Goal: Transaction & Acquisition: Download file/media

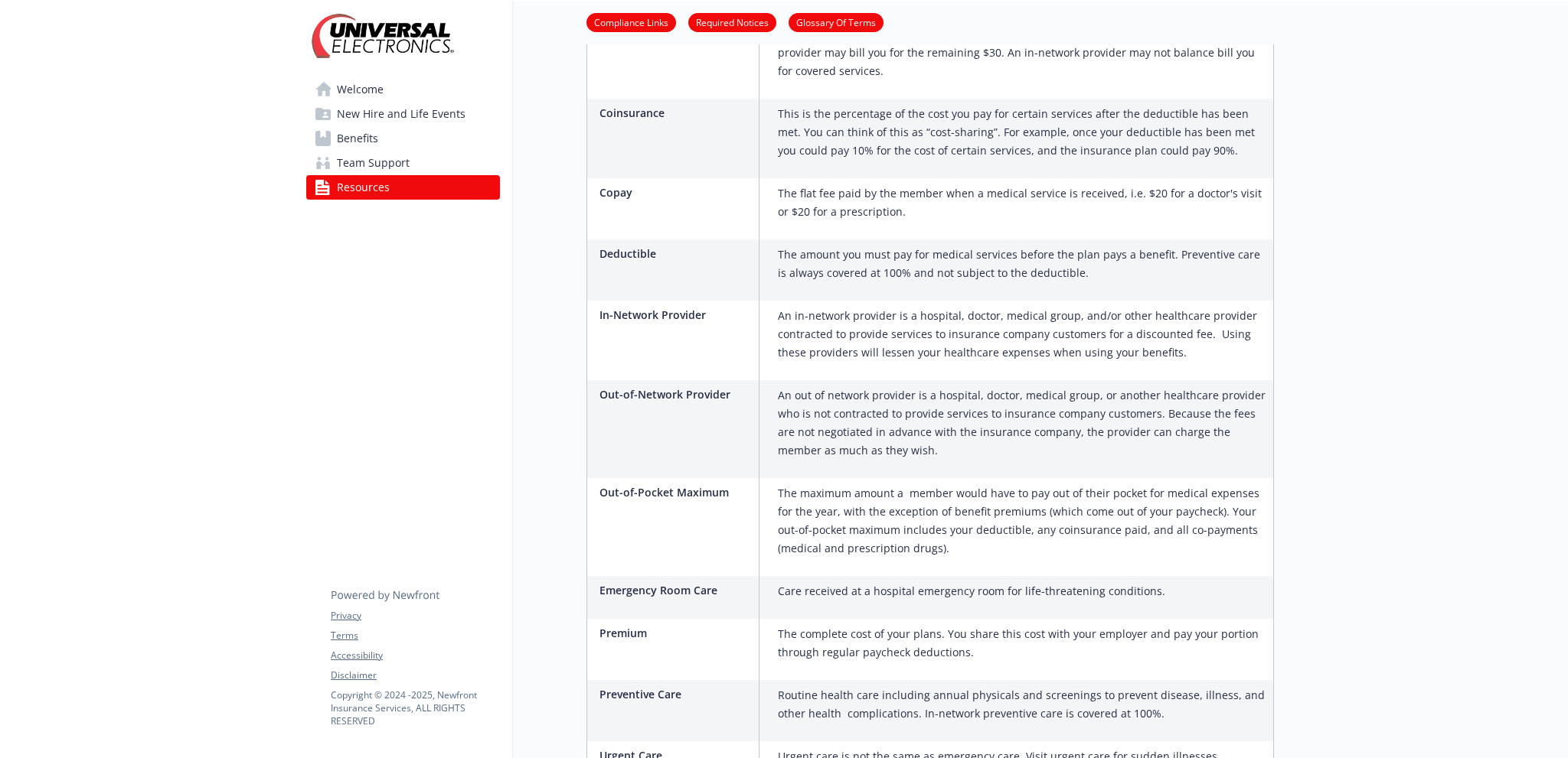
scroll to position [1102, 0]
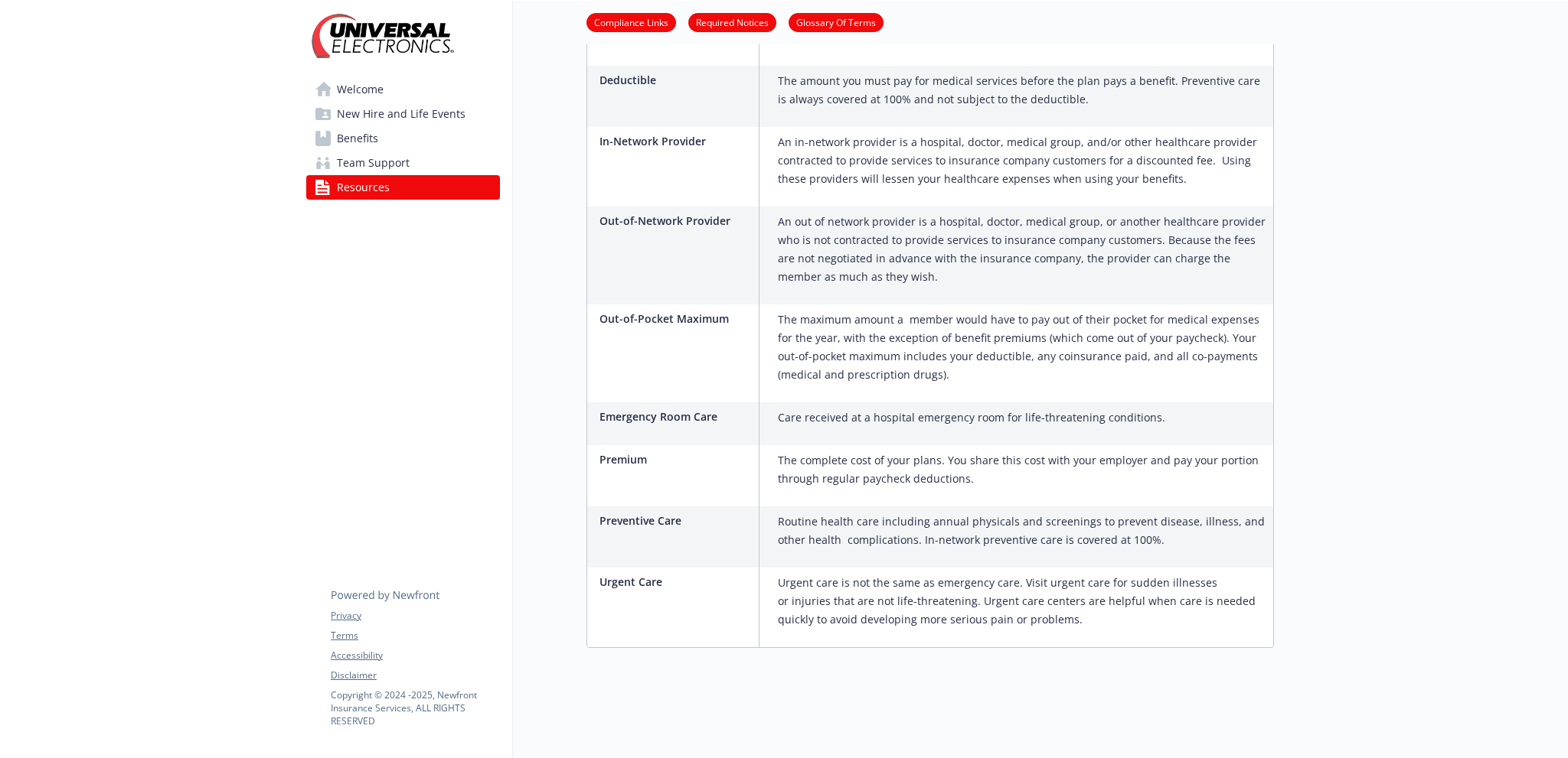
click at [393, 133] on link "Benefits" at bounding box center [403, 139] width 194 height 24
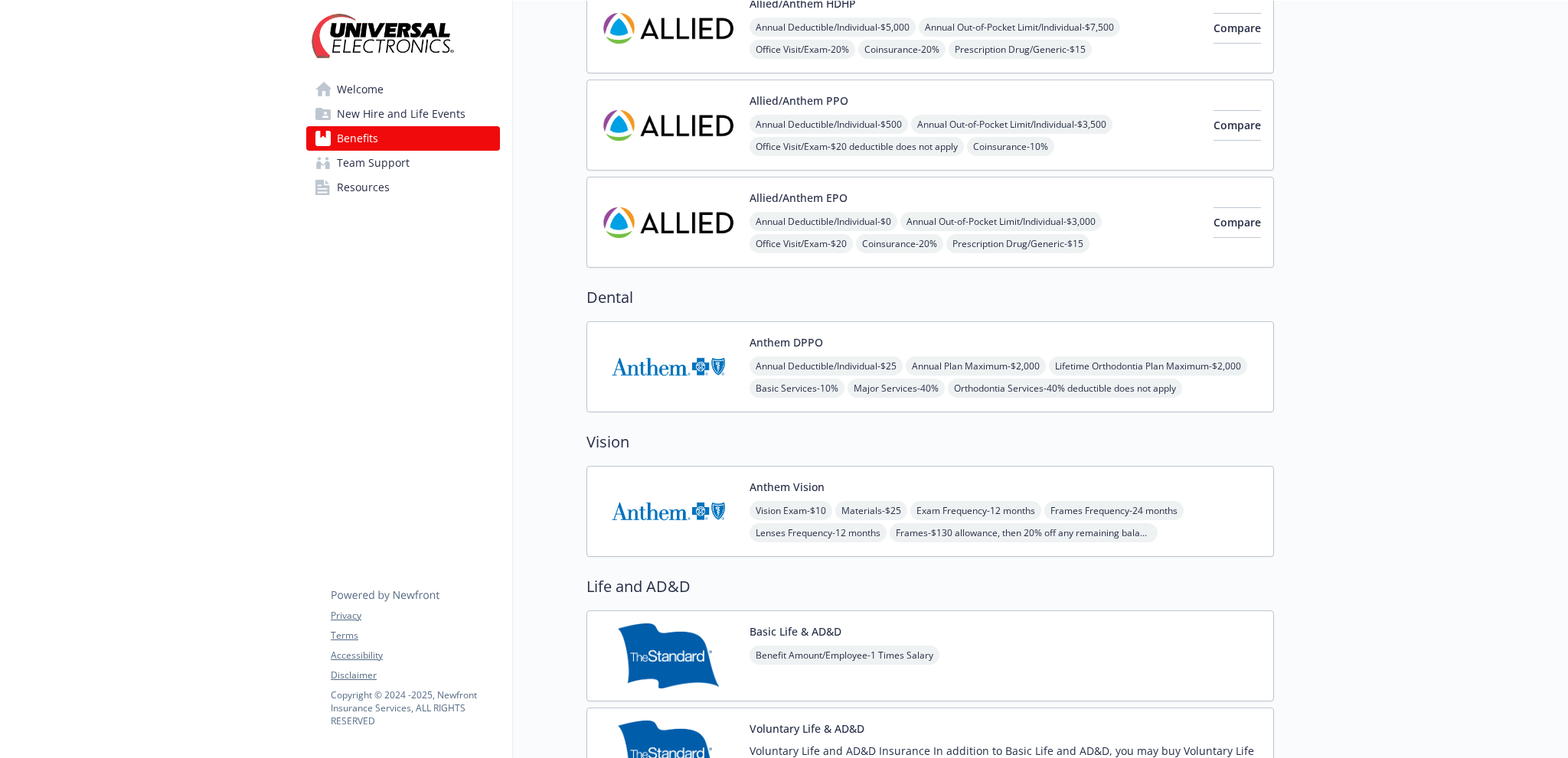
scroll to position [107, 0]
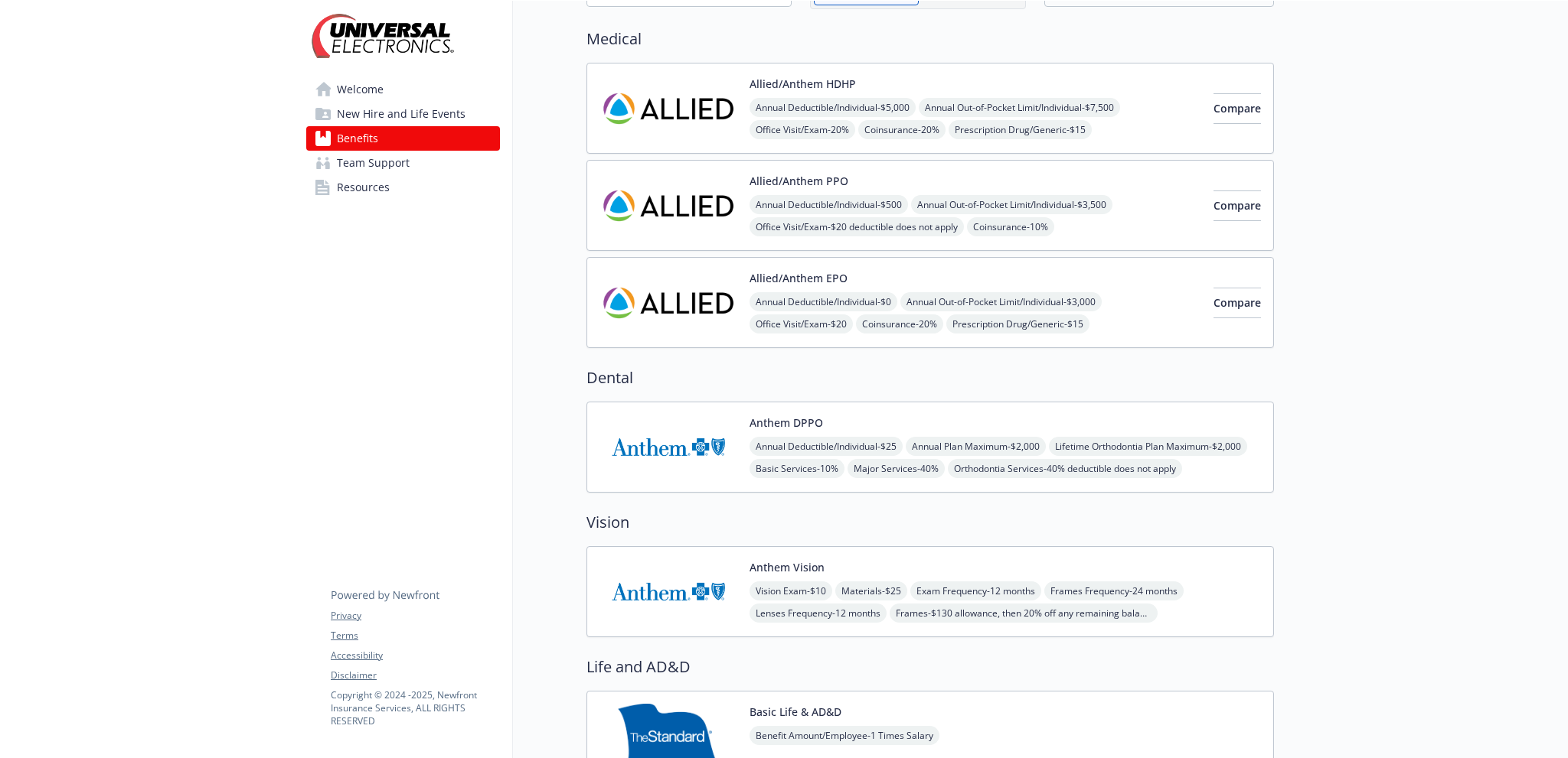
click at [832, 275] on button "Allied/Anthem EPO" at bounding box center [798, 277] width 98 height 16
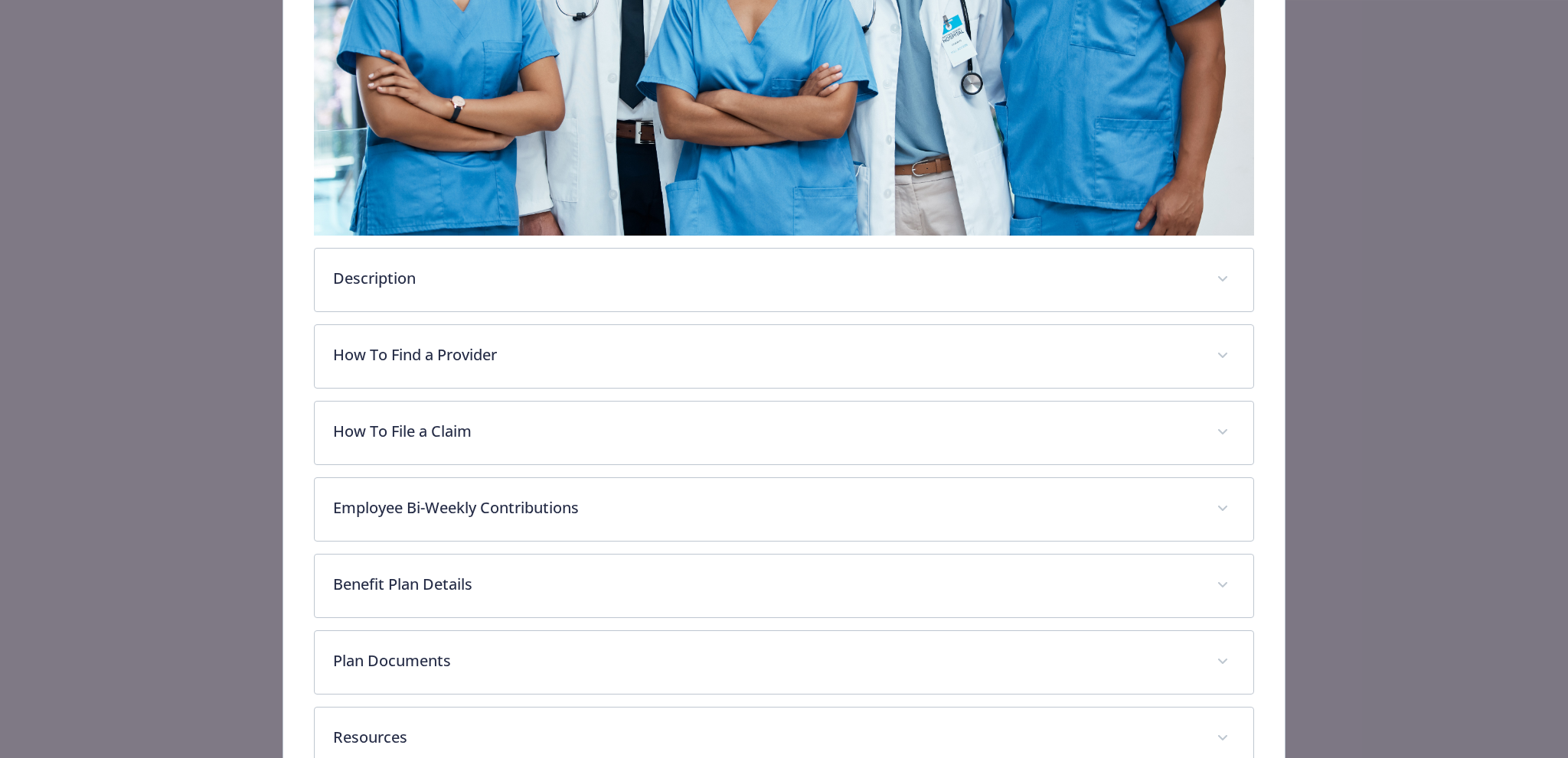
scroll to position [603, 0]
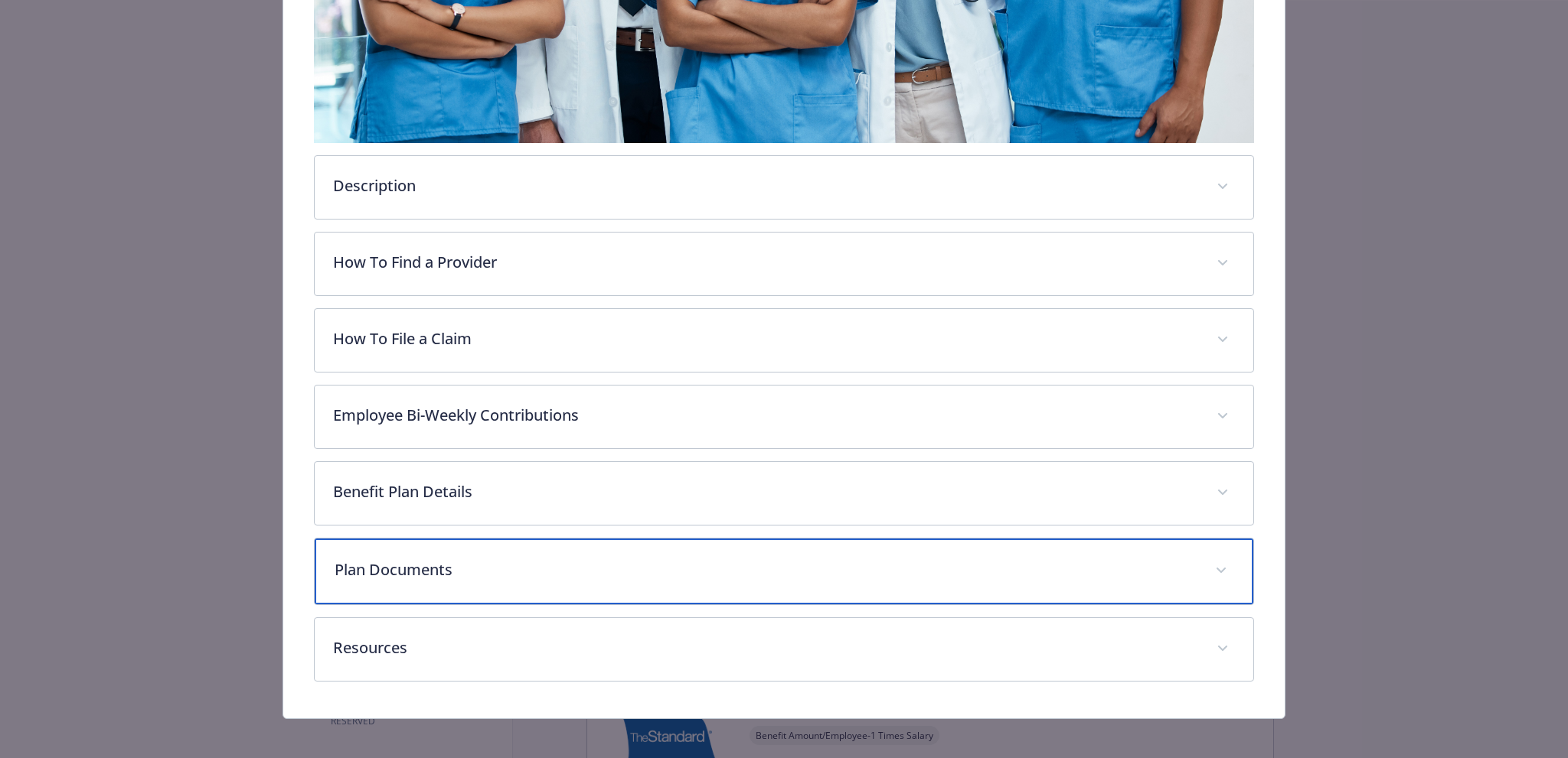
click at [619, 539] on div "Plan Documents" at bounding box center [784, 572] width 939 height 66
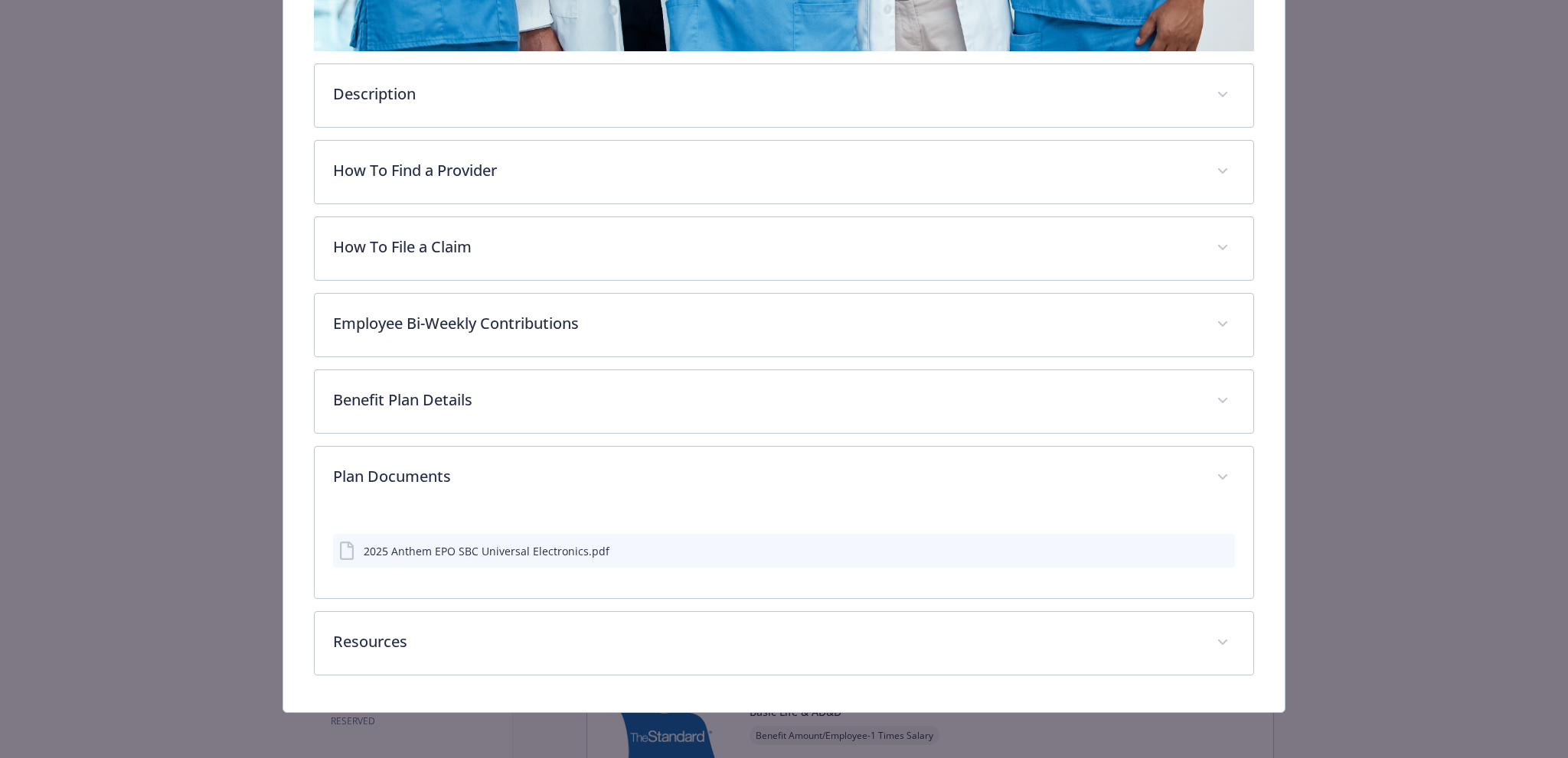
scroll to position [692, 0]
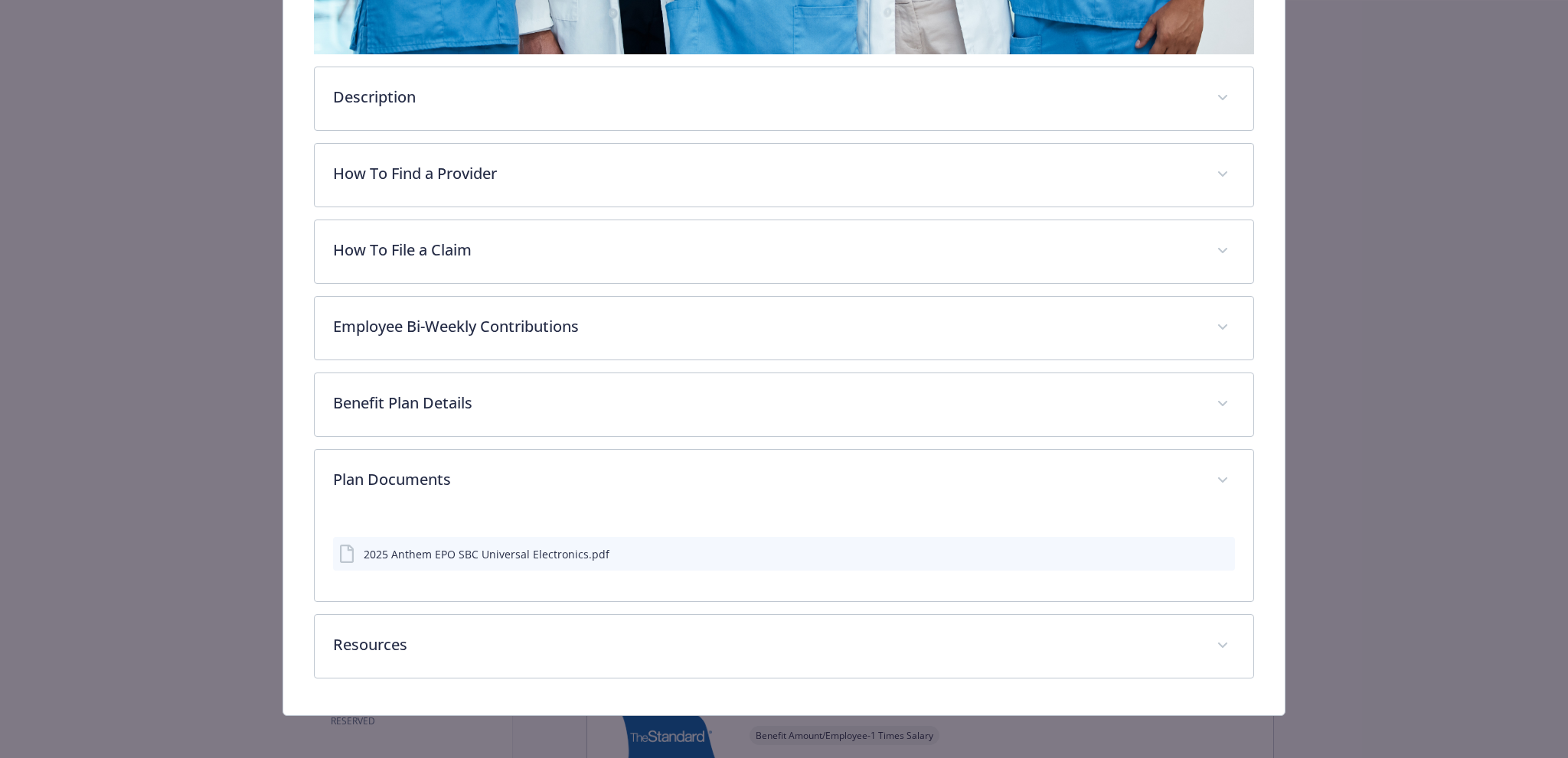
click at [561, 547] on div "2025 Anthem EPO SBC Universal Electronics.pdf" at bounding box center [486, 554] width 246 height 16
click at [554, 552] on div "2025 Anthem EPO SBC Universal Electronics.pdf" at bounding box center [486, 554] width 246 height 16
click at [641, 552] on div "2025 Anthem EPO SBC Universal Electronics.pdf" at bounding box center [784, 554] width 903 height 34
click at [1189, 556] on icon "download file" at bounding box center [1194, 558] width 12 height 4
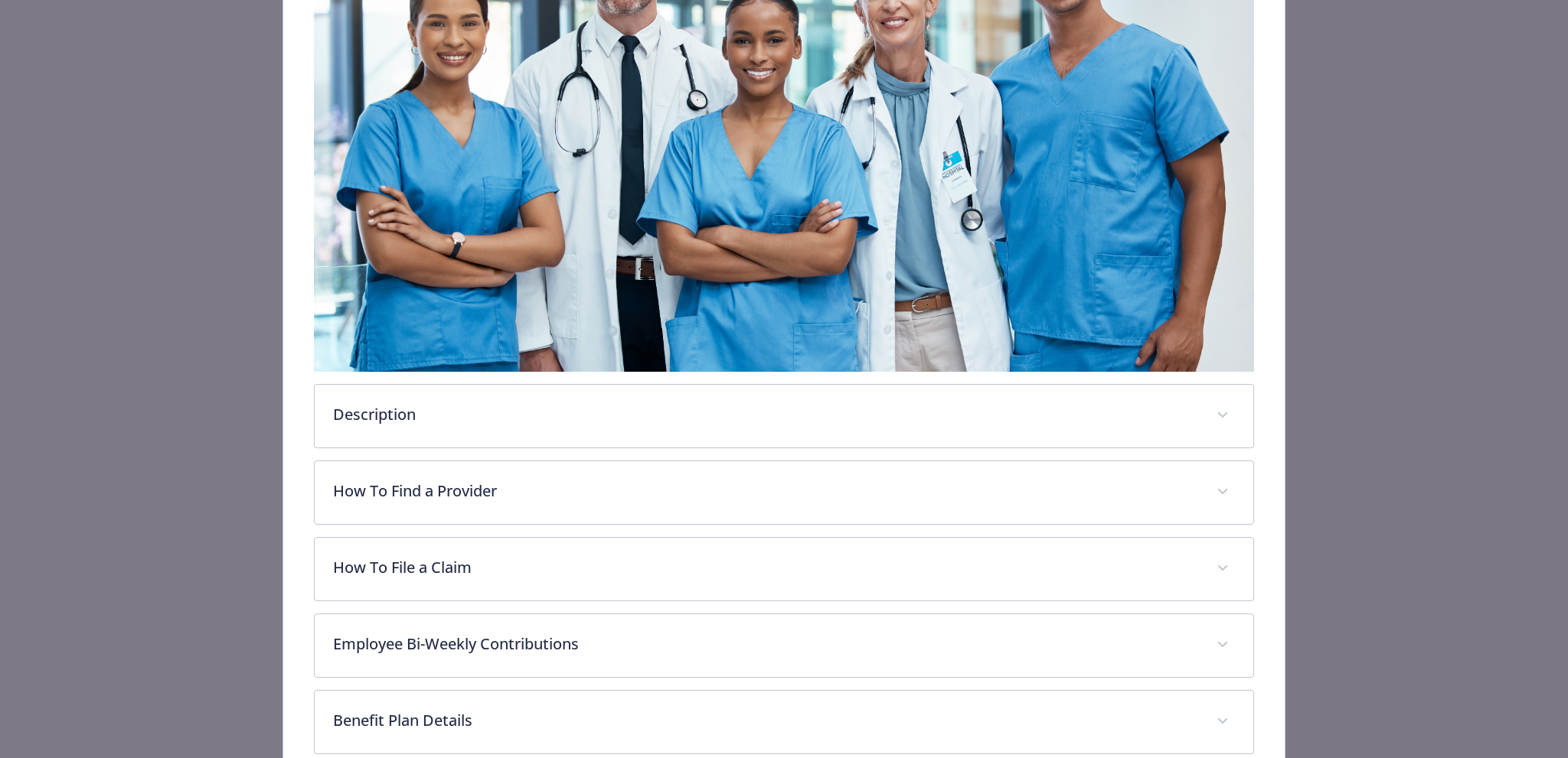
scroll to position [309, 0]
